Goal: Navigation & Orientation: Find specific page/section

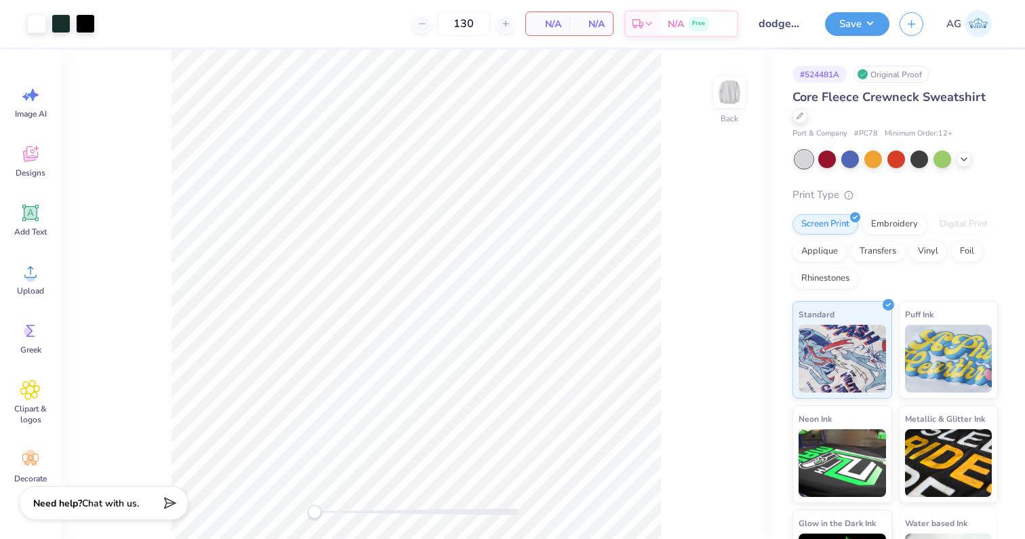
click at [962, 23] on link "AG" at bounding box center [969, 23] width 58 height 27
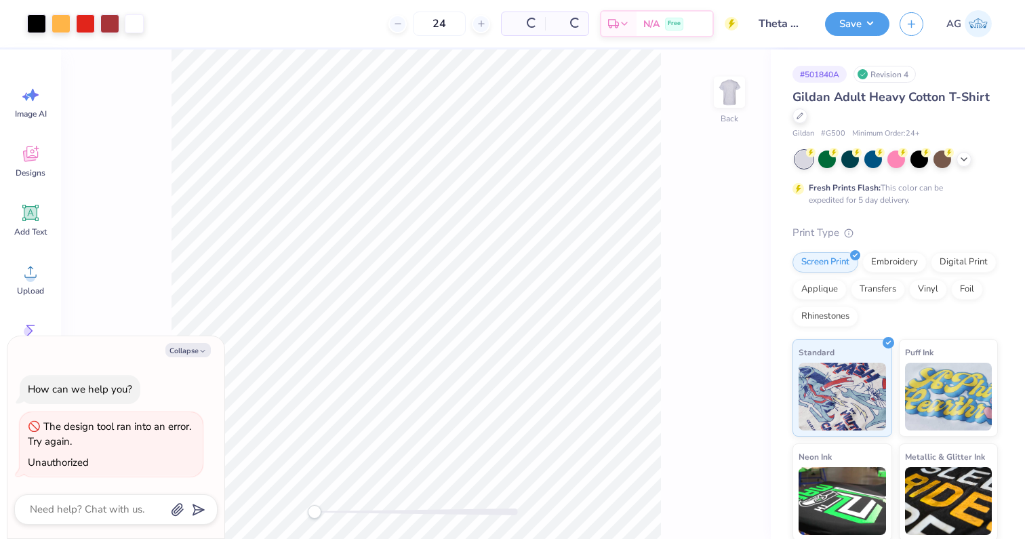
type textarea "x"
click at [971, 23] on img at bounding box center [977, 23] width 27 height 27
